Goal: Information Seeking & Learning: Learn about a topic

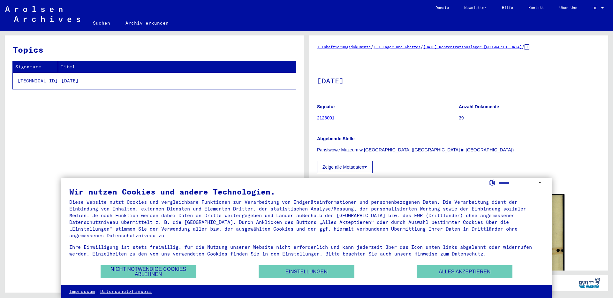
click at [603, 7] on div at bounding box center [602, 8] width 6 height 4
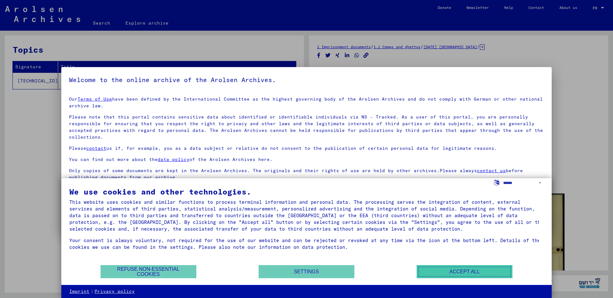
click at [495, 272] on button "Accept all" at bounding box center [465, 271] width 96 height 13
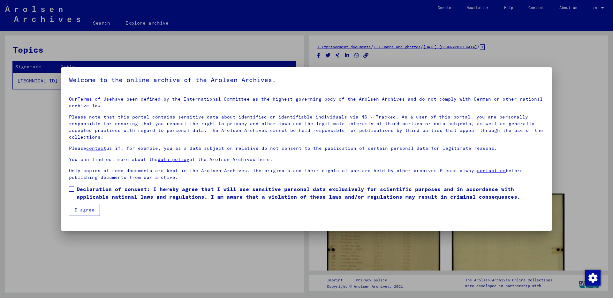
click at [70, 186] on span at bounding box center [71, 188] width 5 height 5
click at [79, 204] on button "I agree" at bounding box center [84, 210] width 31 height 12
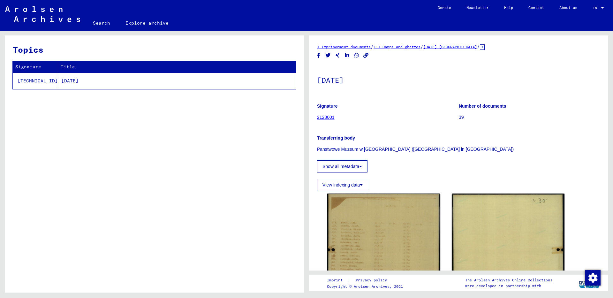
click at [321, 117] on link "2128001" at bounding box center [326, 117] width 18 height 5
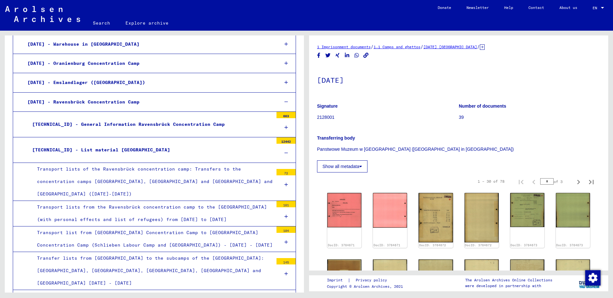
scroll to position [802, 0]
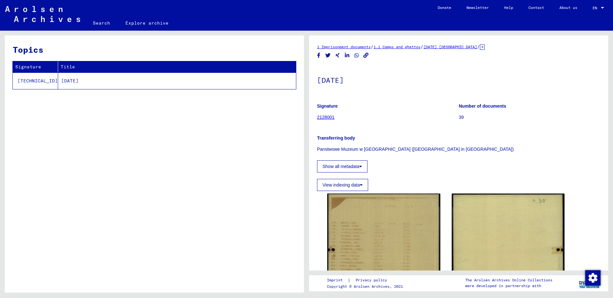
click at [323, 117] on link "2128001" at bounding box center [326, 117] width 18 height 5
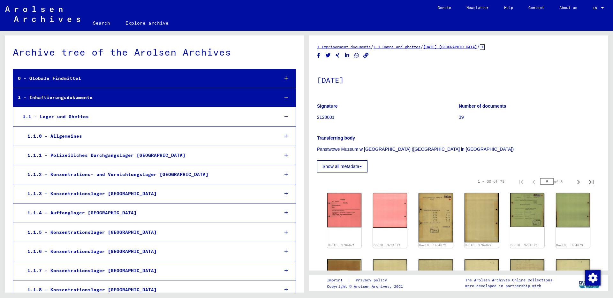
scroll to position [1912, 0]
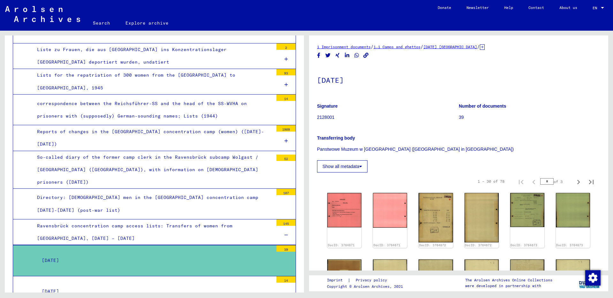
click at [59, 254] on div "[DATE]" at bounding box center [155, 260] width 236 height 12
click at [346, 213] on img at bounding box center [344, 210] width 36 height 36
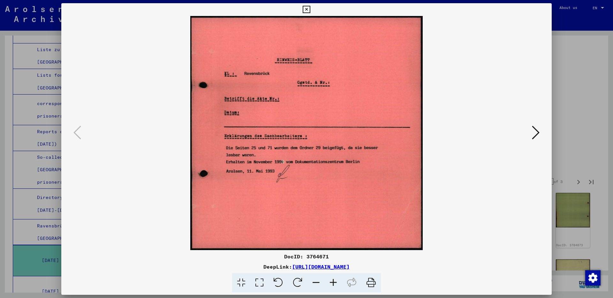
click at [537, 133] on icon at bounding box center [536, 132] width 8 height 15
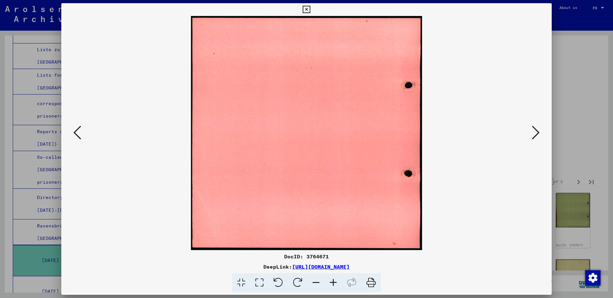
click at [537, 133] on icon at bounding box center [536, 132] width 8 height 15
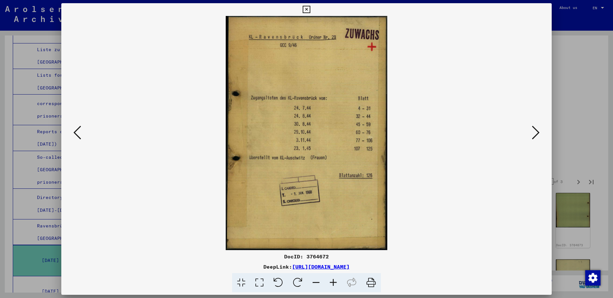
click at [537, 132] on icon at bounding box center [536, 132] width 8 height 15
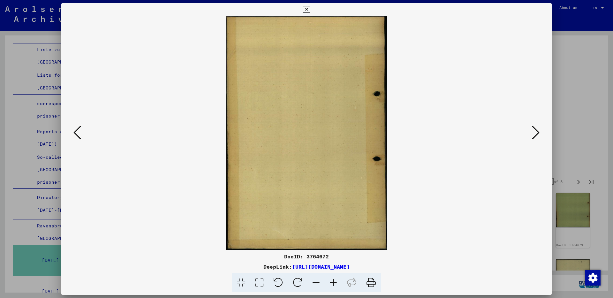
click at [537, 132] on icon at bounding box center [536, 132] width 8 height 15
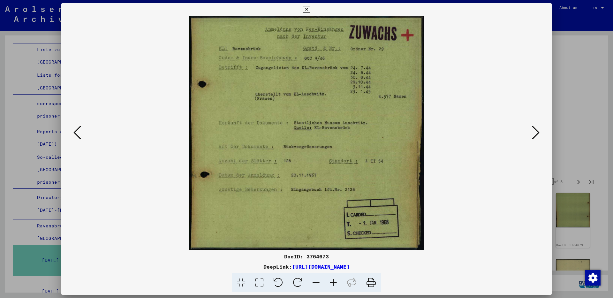
click at [537, 132] on icon at bounding box center [536, 132] width 8 height 15
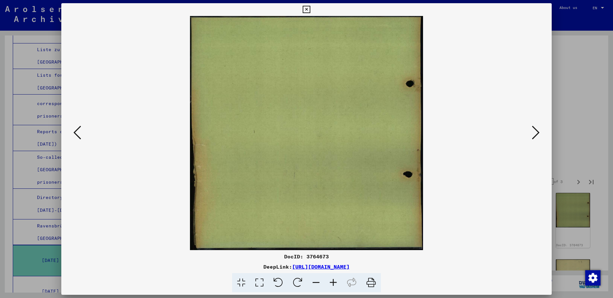
click at [537, 132] on icon at bounding box center [536, 132] width 8 height 15
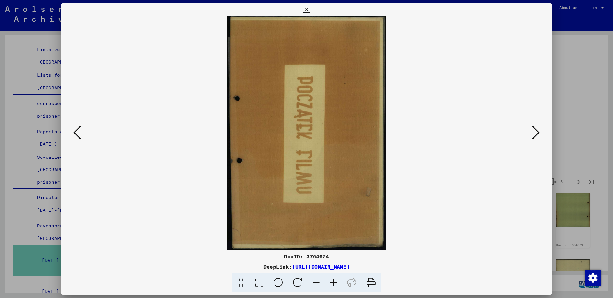
click at [537, 132] on icon at bounding box center [536, 132] width 8 height 15
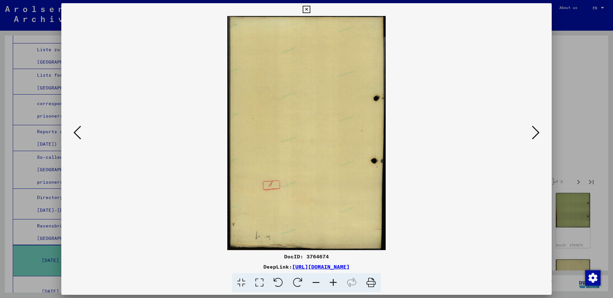
click at [537, 132] on icon at bounding box center [536, 132] width 8 height 15
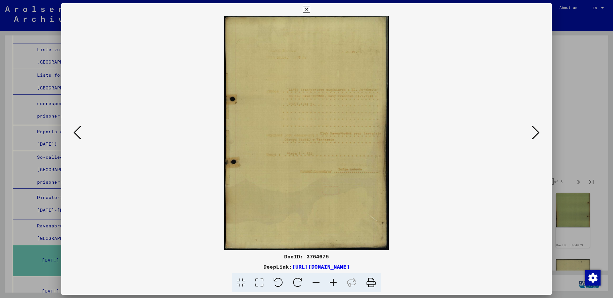
click at [537, 132] on icon at bounding box center [536, 132] width 8 height 15
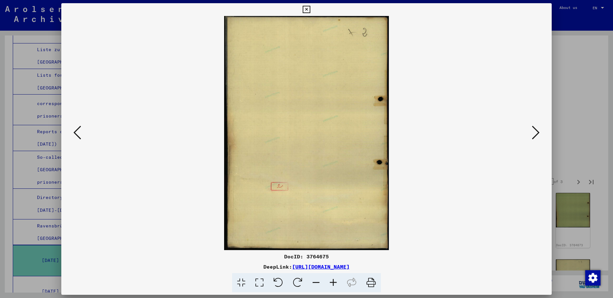
click at [537, 132] on icon at bounding box center [536, 132] width 8 height 15
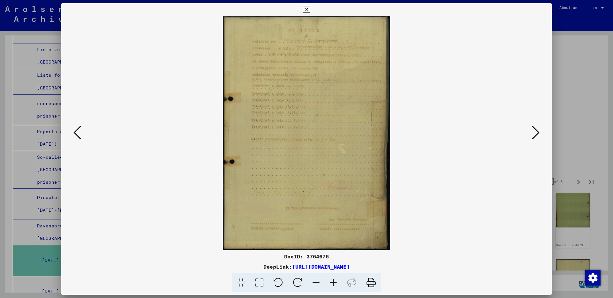
click at [537, 132] on icon at bounding box center [536, 132] width 8 height 15
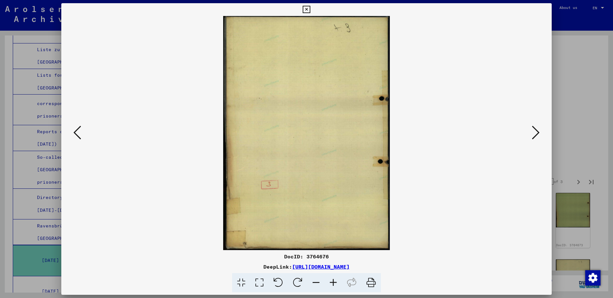
click at [537, 132] on icon at bounding box center [536, 132] width 8 height 15
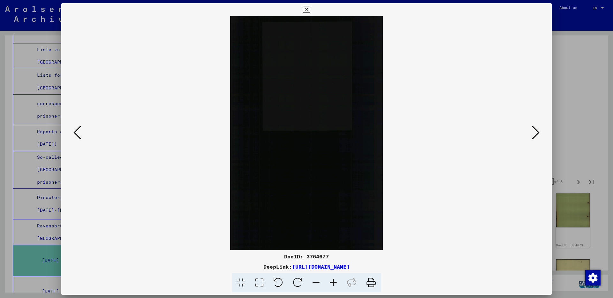
click at [537, 132] on icon at bounding box center [536, 132] width 8 height 15
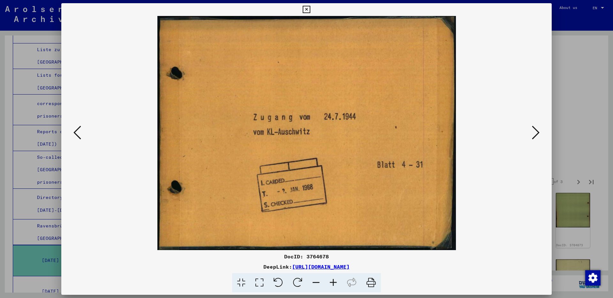
click at [537, 132] on icon at bounding box center [536, 132] width 8 height 15
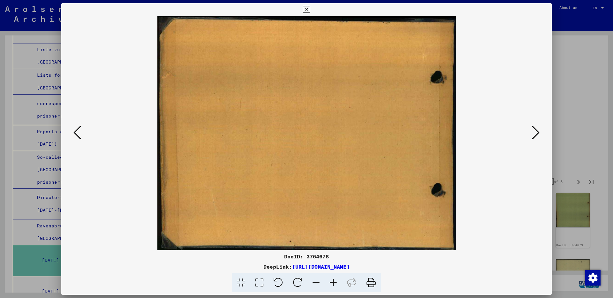
click at [537, 132] on icon at bounding box center [536, 132] width 8 height 15
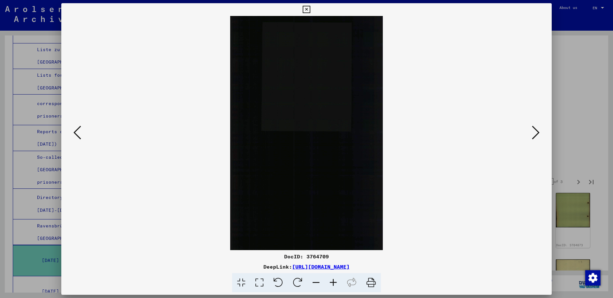
click at [537, 132] on icon at bounding box center [536, 132] width 8 height 15
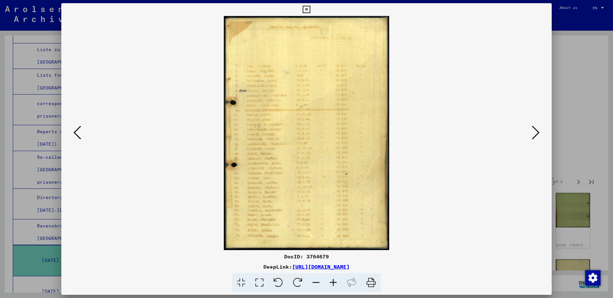
click at [244, 282] on icon at bounding box center [241, 282] width 18 height 19
click at [535, 132] on icon at bounding box center [536, 132] width 8 height 15
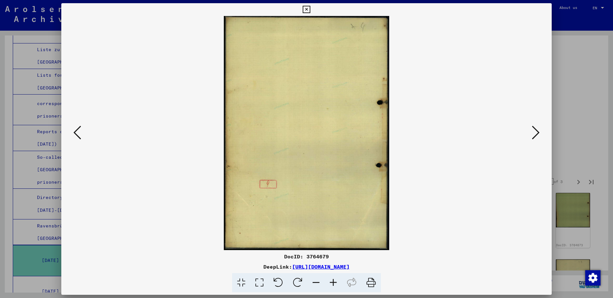
click at [535, 132] on icon at bounding box center [536, 132] width 8 height 15
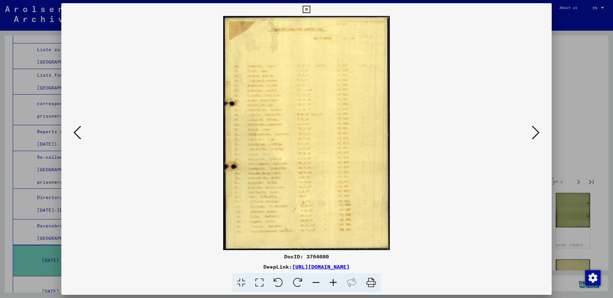
click at [307, 130] on img at bounding box center [306, 133] width 447 height 234
click at [258, 282] on icon at bounding box center [259, 282] width 18 height 19
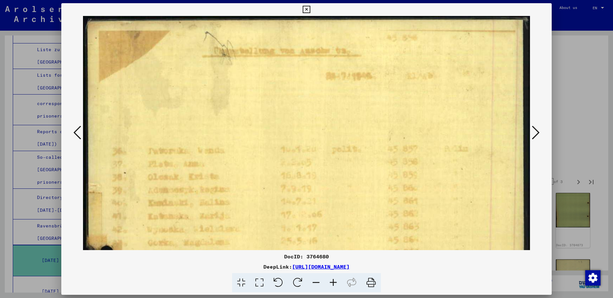
click at [240, 282] on icon at bounding box center [241, 282] width 18 height 19
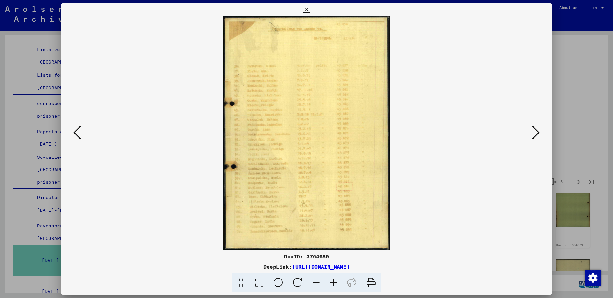
click at [77, 134] on icon at bounding box center [77, 132] width 8 height 15
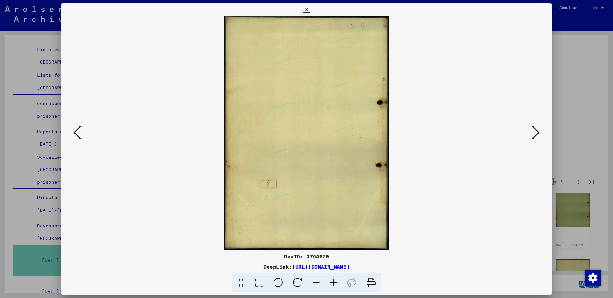
click at [77, 134] on icon at bounding box center [77, 132] width 8 height 15
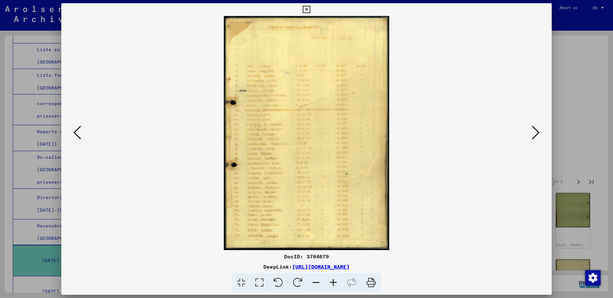
click at [77, 134] on icon at bounding box center [77, 132] width 8 height 15
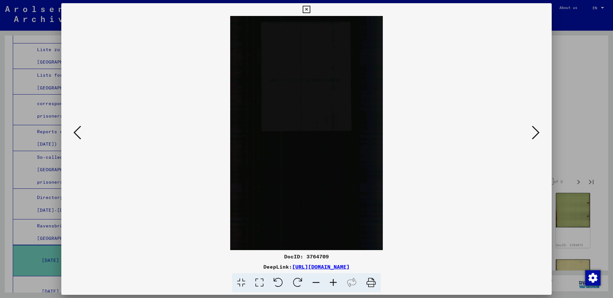
click at [77, 134] on icon at bounding box center [77, 132] width 8 height 15
click at [534, 135] on icon at bounding box center [536, 132] width 8 height 15
click at [534, 134] on icon at bounding box center [536, 132] width 8 height 15
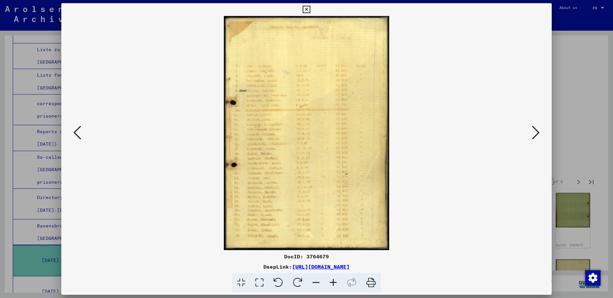
click at [307, 138] on img at bounding box center [306, 133] width 447 height 234
click at [262, 283] on icon at bounding box center [259, 282] width 18 height 19
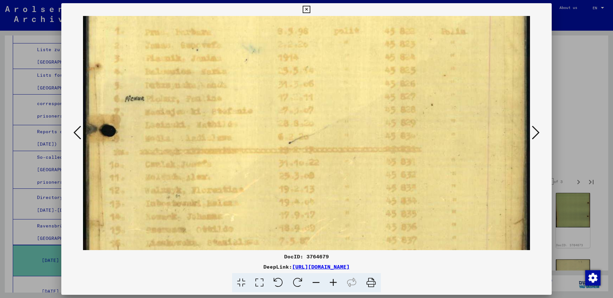
scroll to position [119, 0]
drag, startPoint x: 328, startPoint y: 175, endPoint x: 336, endPoint y: 93, distance: 82.7
click at [336, 93] on img at bounding box center [306, 214] width 447 height 634
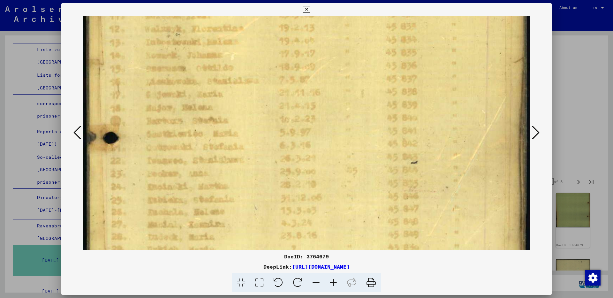
scroll to position [292, 0]
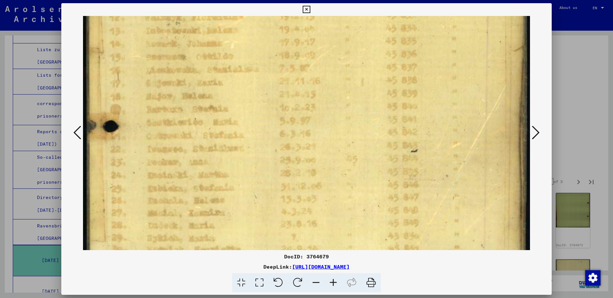
drag, startPoint x: 332, startPoint y: 220, endPoint x: 332, endPoint y: 47, distance: 173.0
click at [332, 47] on img at bounding box center [306, 41] width 447 height 634
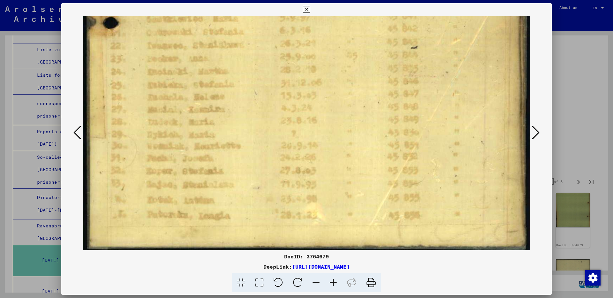
scroll to position [394, 0]
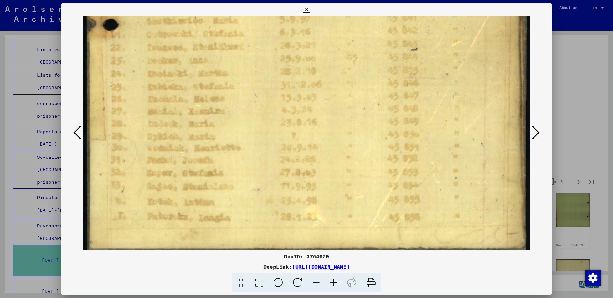
drag, startPoint x: 343, startPoint y: 187, endPoint x: 348, endPoint y: 77, distance: 110.2
click at [537, 134] on icon at bounding box center [536, 132] width 8 height 15
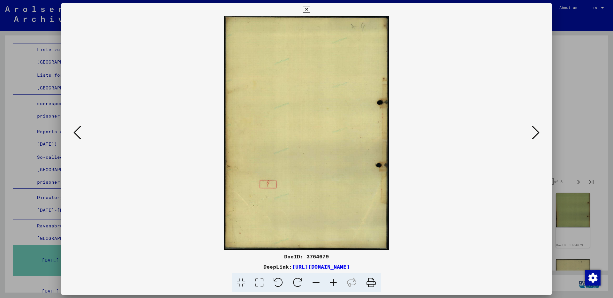
scroll to position [0, 0]
click at [535, 134] on icon at bounding box center [536, 132] width 8 height 15
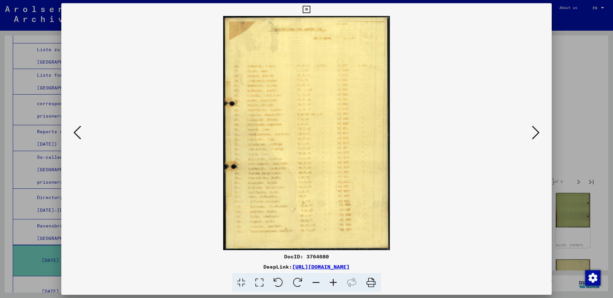
click at [344, 137] on img at bounding box center [306, 133] width 447 height 234
click at [261, 281] on icon at bounding box center [259, 282] width 18 height 19
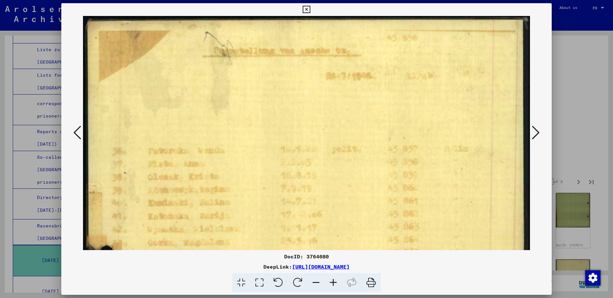
click at [305, 9] on icon at bounding box center [306, 10] width 7 height 8
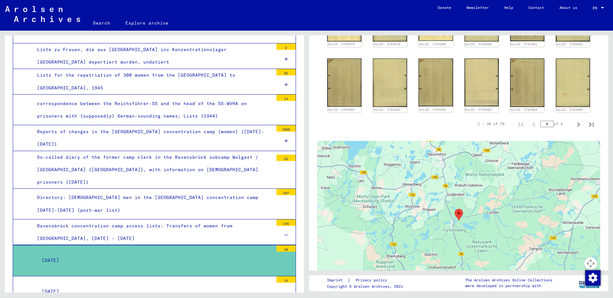
scroll to position [411, 0]
